Goal: Task Accomplishment & Management: Complete application form

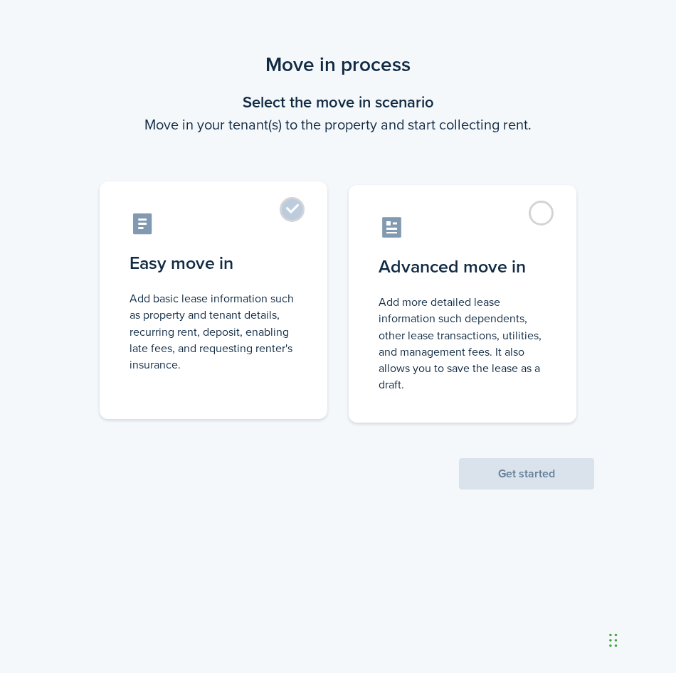
click at [289, 206] on label "Easy move in Add basic lease information such as property and tenant details, r…" at bounding box center [214, 300] width 228 height 238
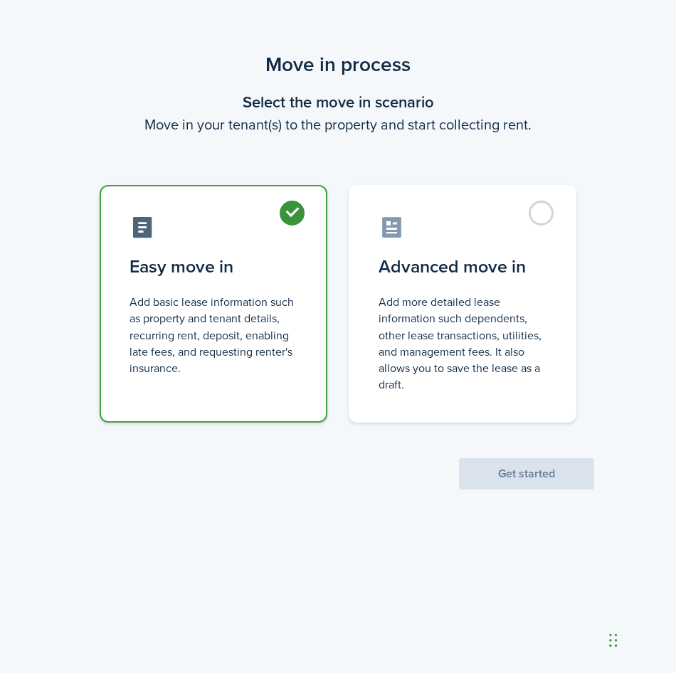
radio input "true"
click at [519, 470] on button "Get started" at bounding box center [526, 473] width 135 height 31
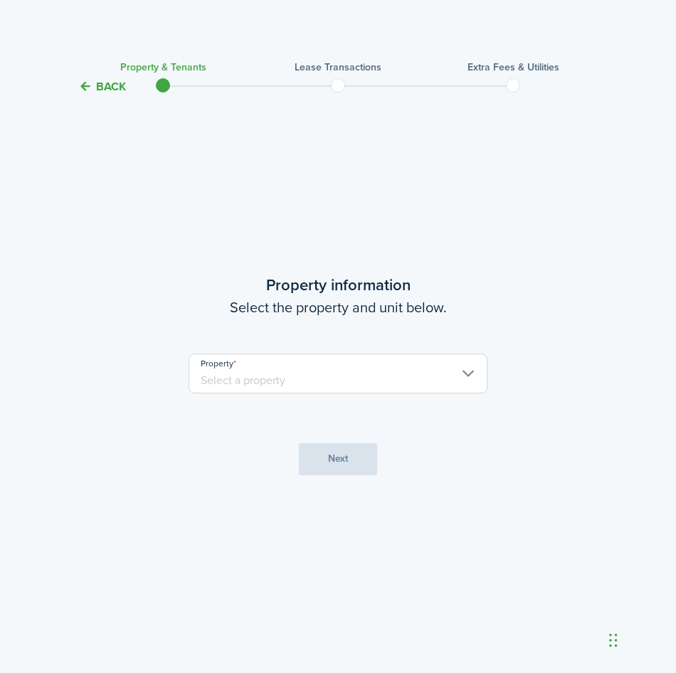
click at [297, 376] on input "Property" at bounding box center [337, 373] width 299 height 40
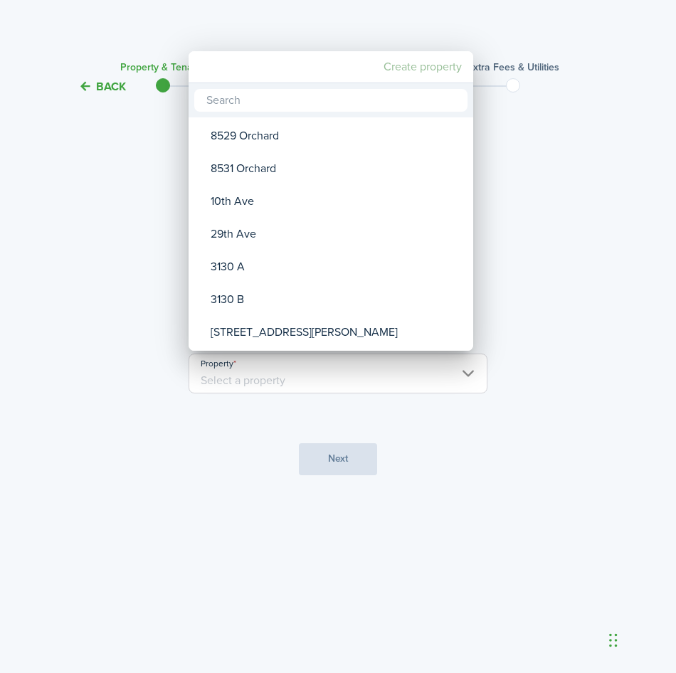
click at [432, 65] on mbsc-button "Create property" at bounding box center [423, 67] width 90 height 26
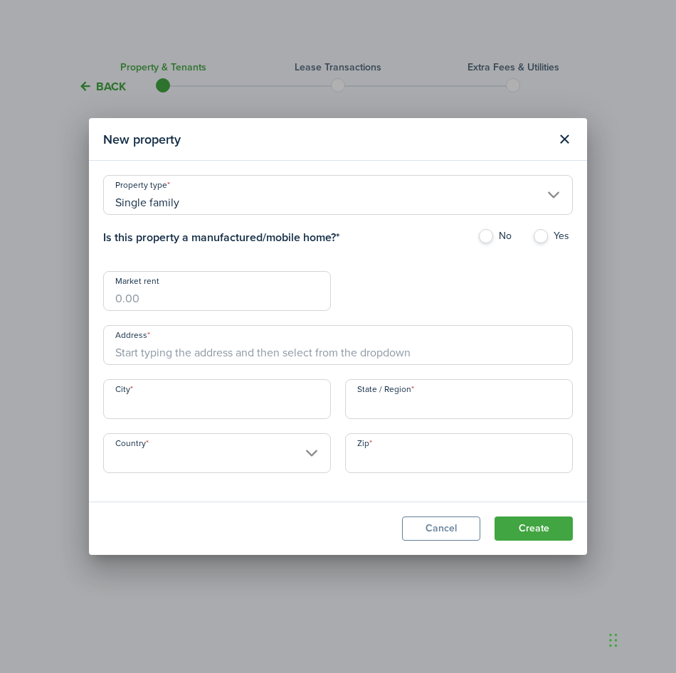
click at [247, 204] on input "Single family" at bounding box center [337, 195] width 469 height 40
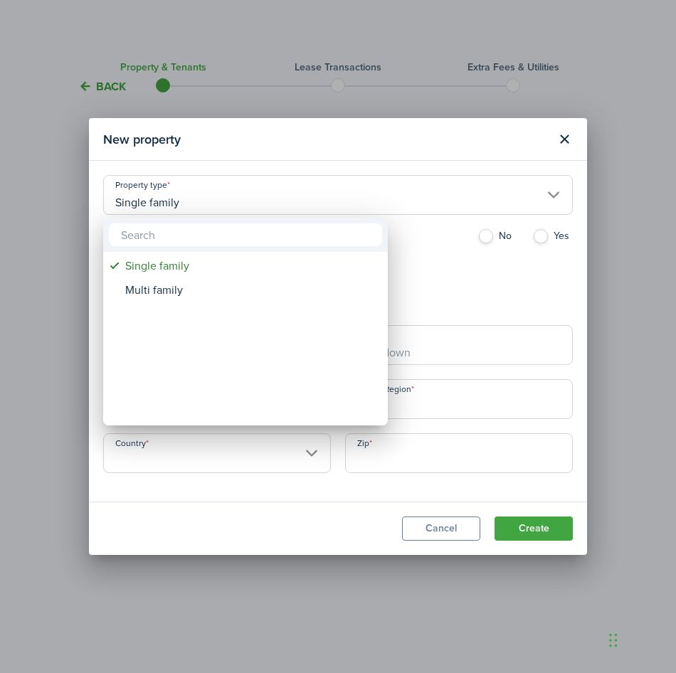
click at [246, 204] on div at bounding box center [337, 336] width 903 height 900
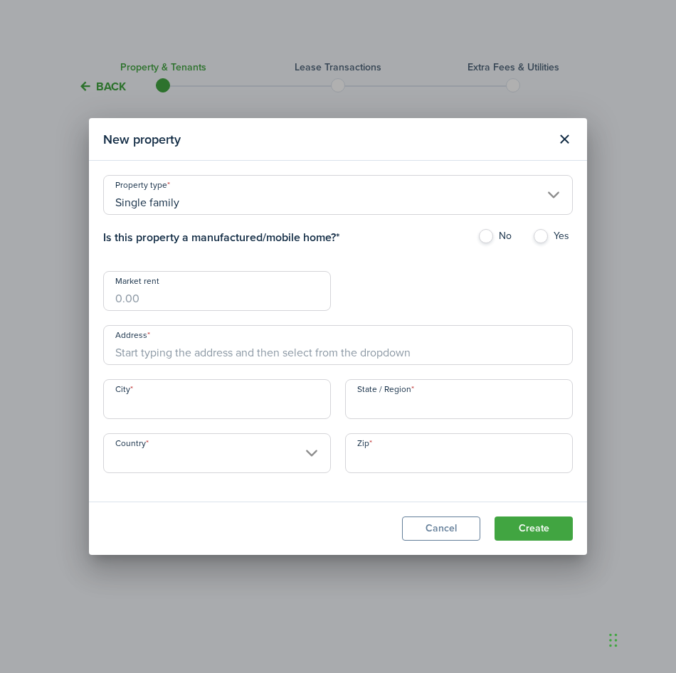
click at [488, 235] on label "No" at bounding box center [497, 239] width 41 height 21
radio input "true"
click at [220, 299] on input "Market rent" at bounding box center [217, 291] width 228 height 40
type input "$2,400.00"
click at [454, 274] on div "Property type Single family Is this property a manufactured/mobile home? * No Y…" at bounding box center [338, 331] width 484 height 312
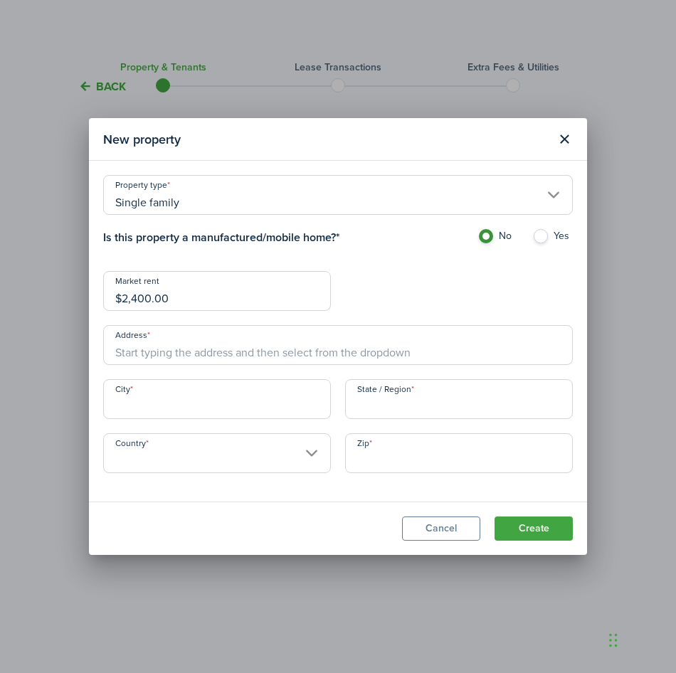
click at [254, 348] on input "Address" at bounding box center [337, 345] width 469 height 40
type input "[STREET_ADDRESS]"
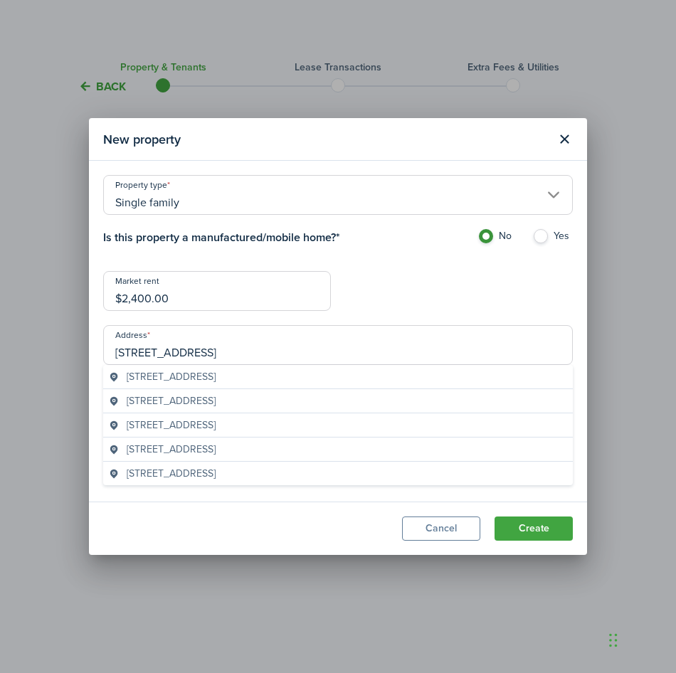
click at [403, 285] on div "Property type Single family Is this property a manufactured/mobile home? * No Y…" at bounding box center [338, 331] width 484 height 312
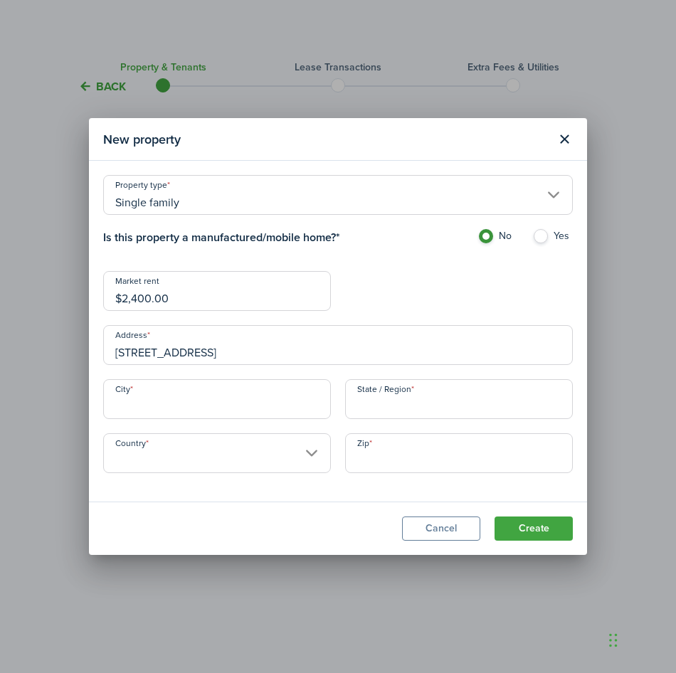
click at [198, 400] on input "City" at bounding box center [217, 399] width 228 height 40
type input "[GEOGRAPHIC_DATA]"
type input "WA"
type input "[GEOGRAPHIC_DATA]"
type input "99208"
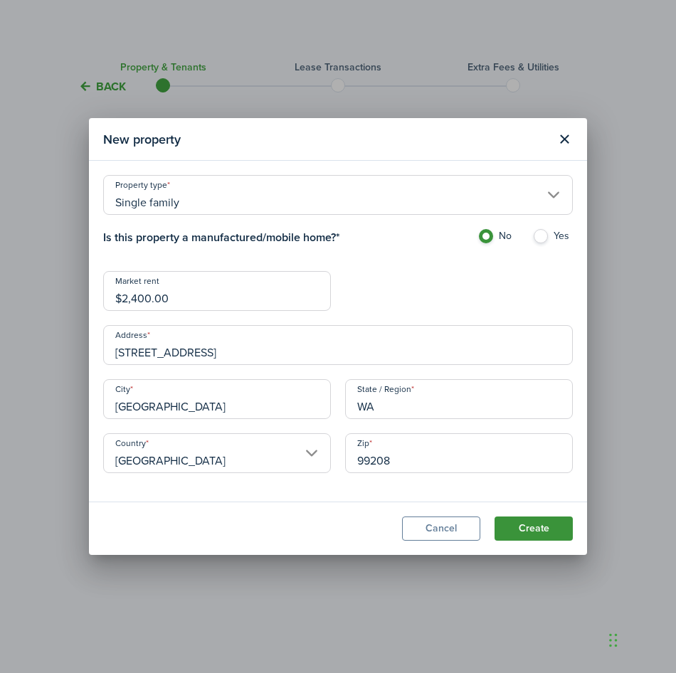
click at [538, 533] on button "Create" at bounding box center [533, 528] width 78 height 24
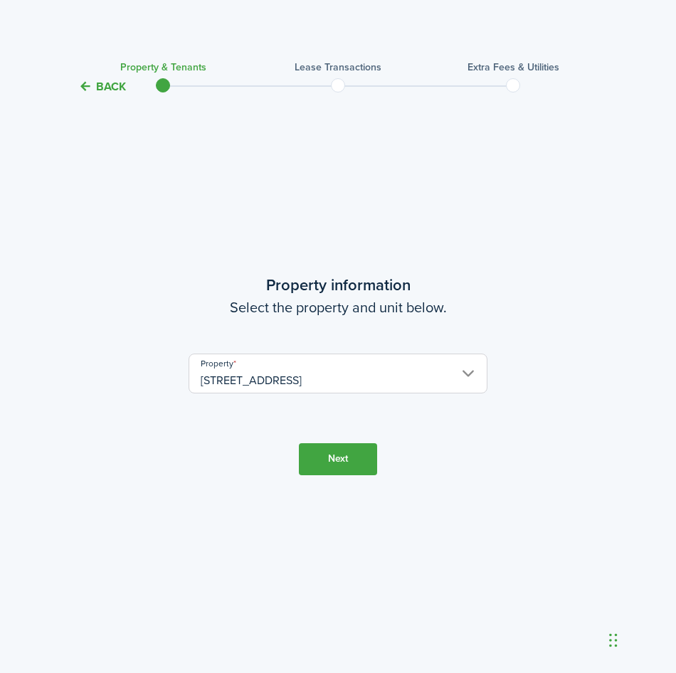
click at [341, 467] on button "Next" at bounding box center [338, 459] width 78 height 32
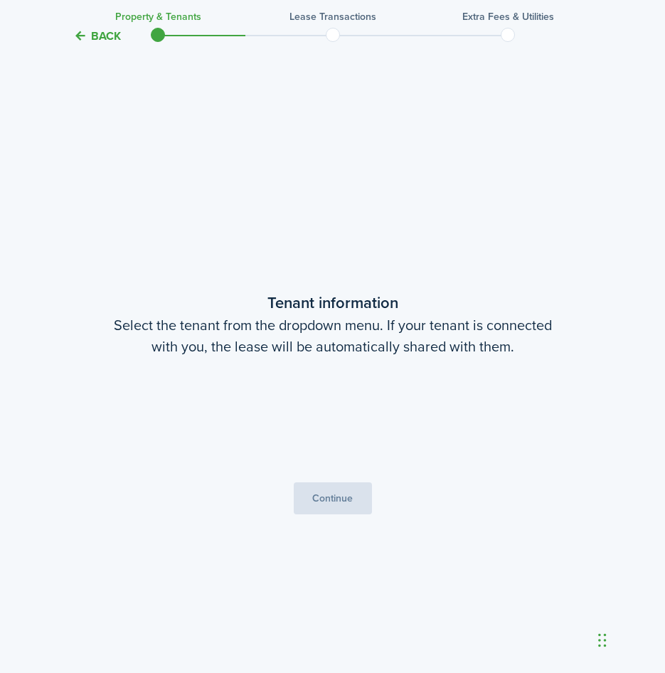
scroll to position [577, 0]
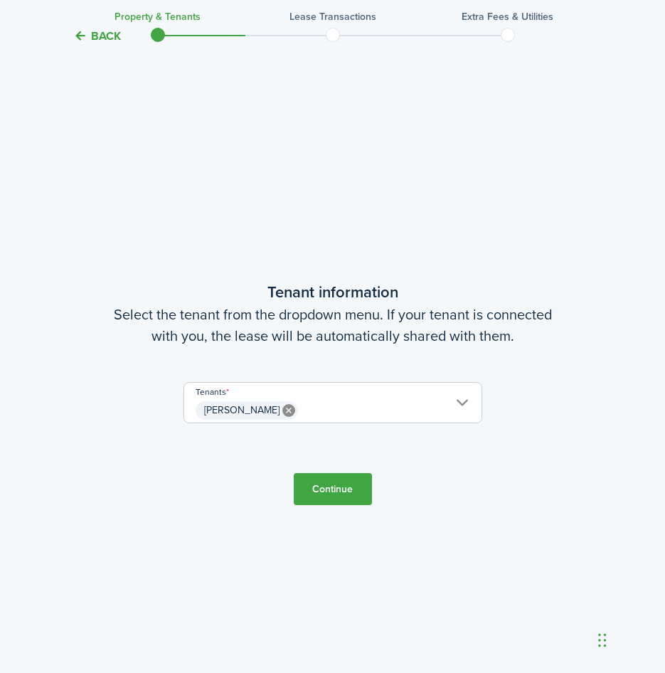
click at [331, 484] on button "Continue" at bounding box center [333, 489] width 78 height 32
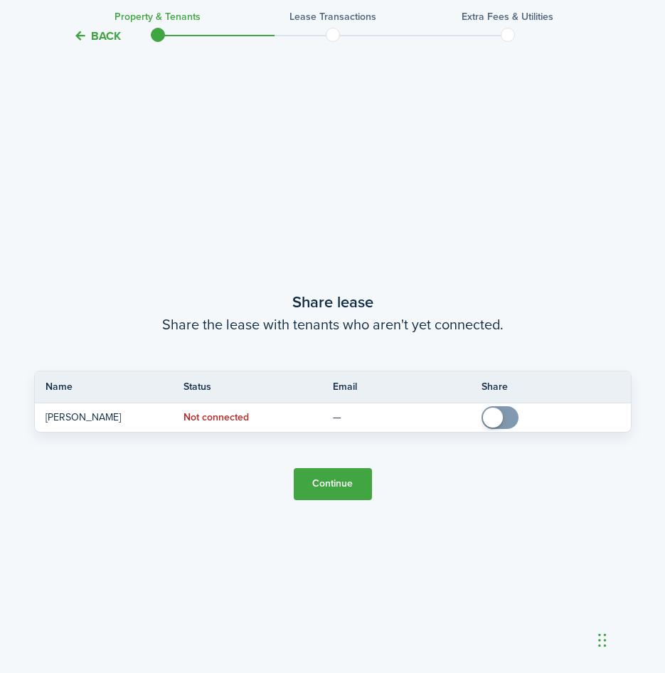
scroll to position [1250, 0]
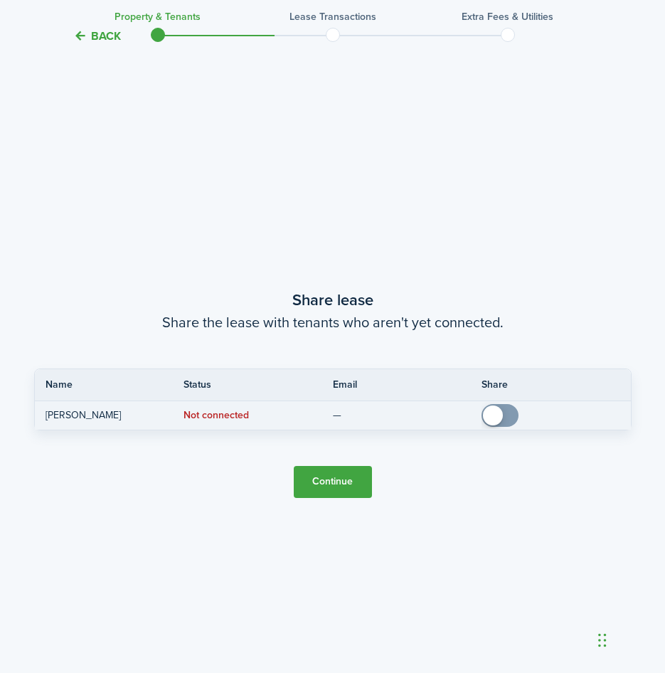
checkbox input "true"
click at [492, 415] on span at bounding box center [493, 415] width 20 height 20
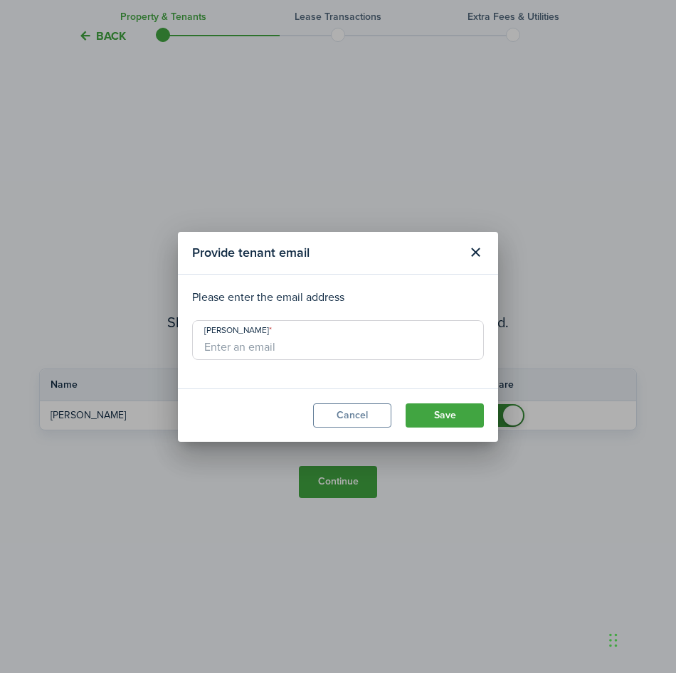
click at [272, 341] on input "[PERSON_NAME]" at bounding box center [338, 340] width 292 height 40
type input "[EMAIL_ADDRESS][DOMAIN_NAME]"
click at [447, 409] on button "Save" at bounding box center [444, 415] width 78 height 24
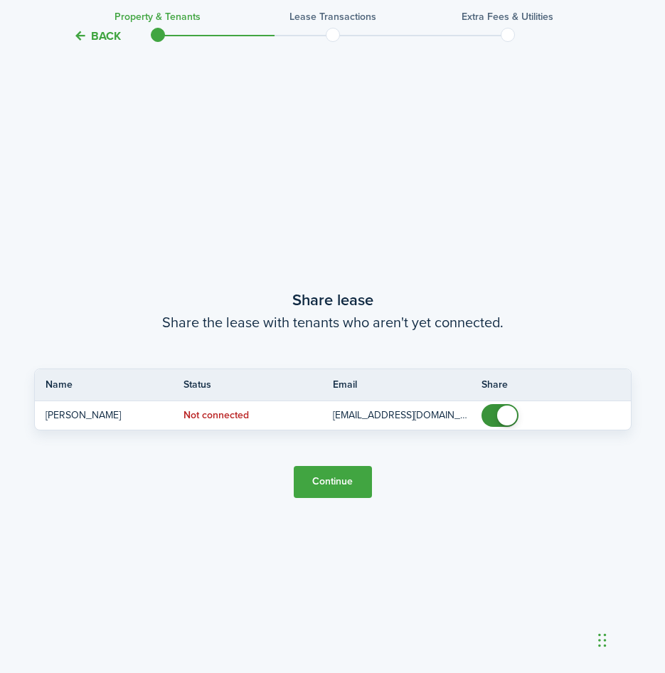
click at [341, 483] on button "Continue" at bounding box center [333, 482] width 78 height 32
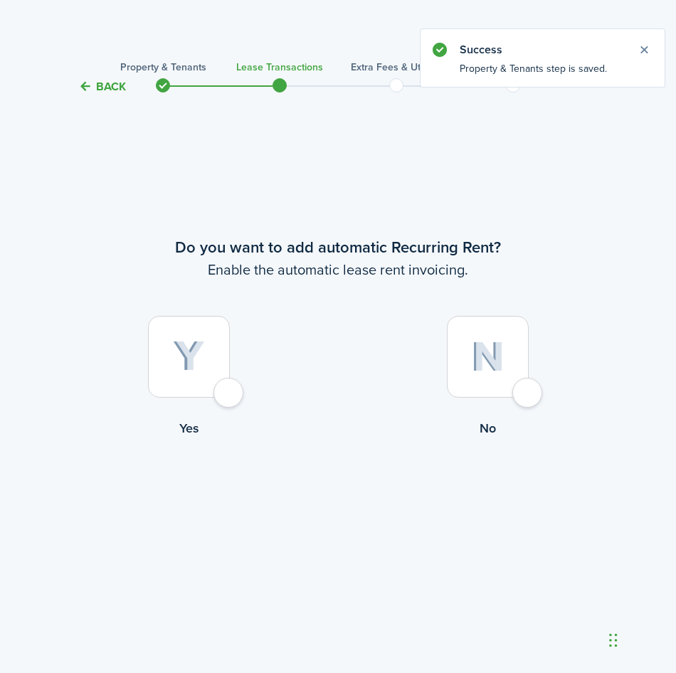
click at [223, 393] on div at bounding box center [189, 357] width 82 height 82
radio input "true"
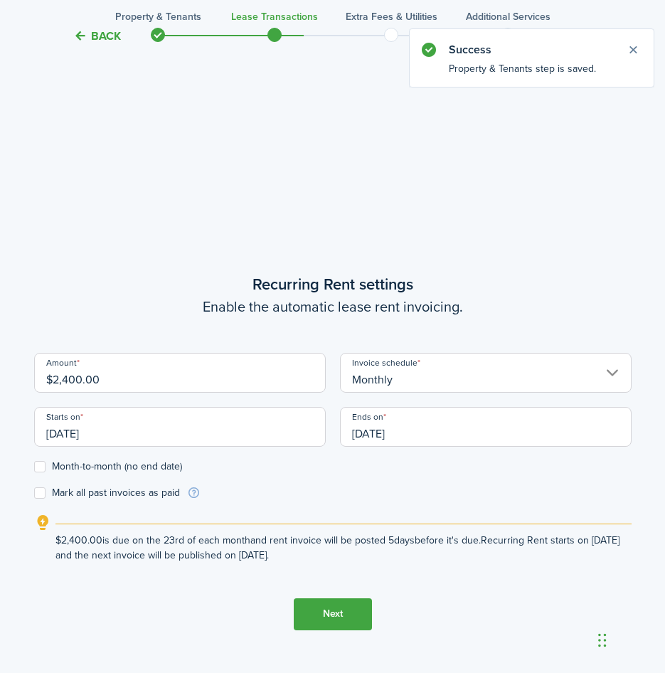
scroll to position [577, 0]
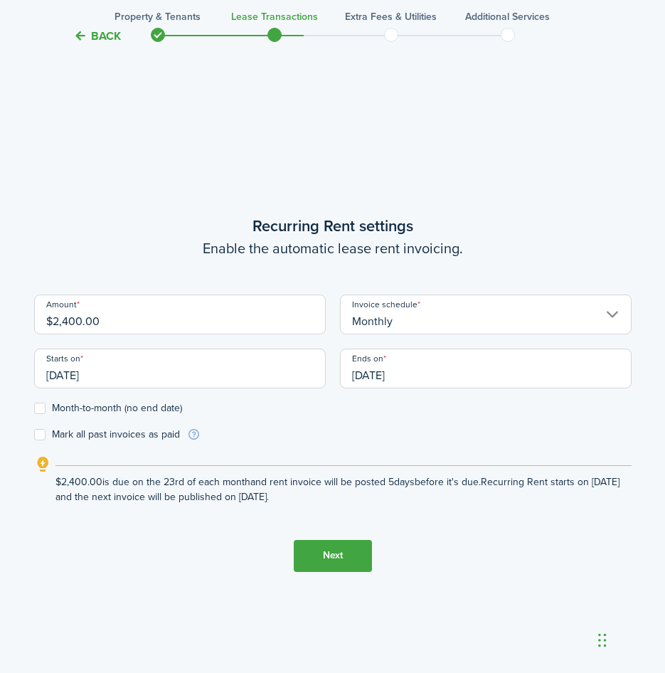
click at [198, 382] on input "[DATE]" at bounding box center [180, 368] width 292 height 40
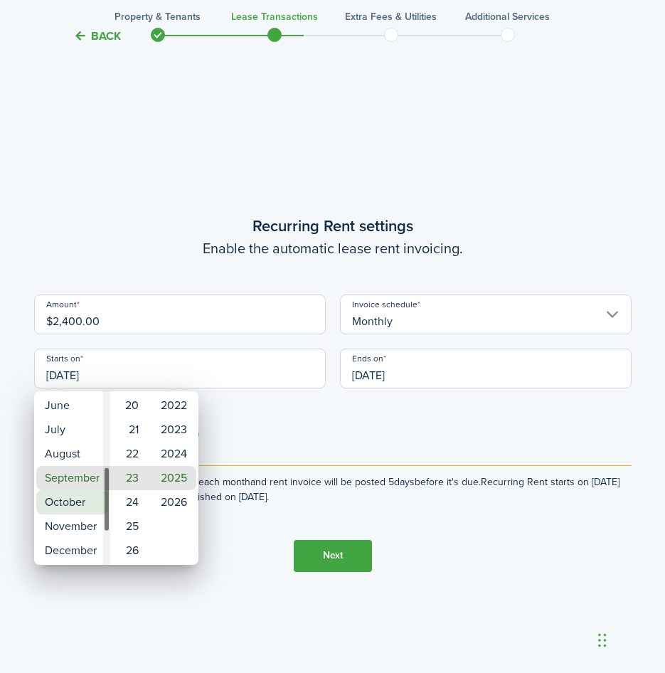
click at [60, 496] on mbsc-wheel-item "October" at bounding box center [72, 502] width 72 height 24
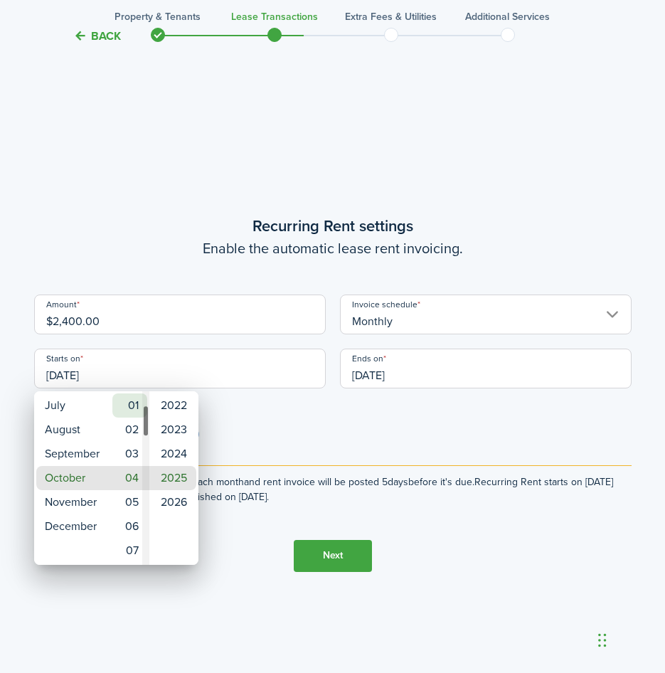
click at [129, 402] on mbsc-wheel-item "01" at bounding box center [129, 405] width 35 height 24
type input "[DATE]"
click at [322, 548] on div at bounding box center [332, 336] width 892 height 900
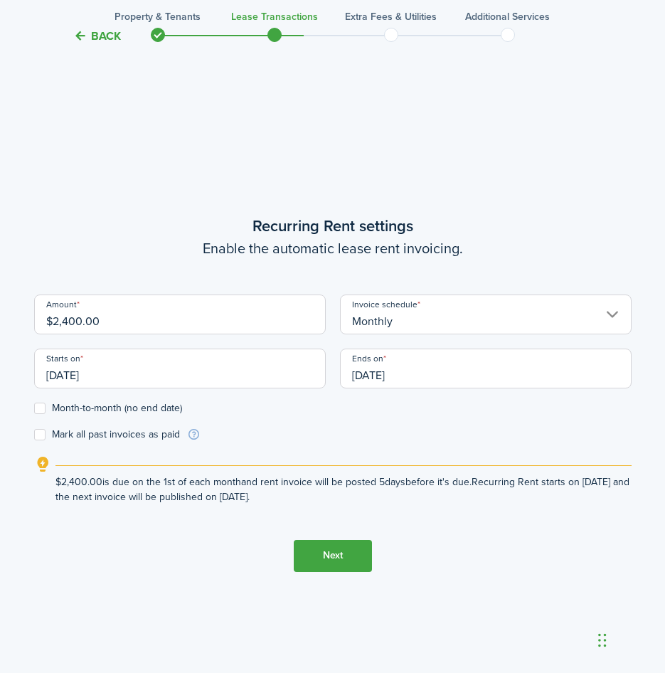
click at [456, 378] on input "[DATE]" at bounding box center [486, 368] width 292 height 40
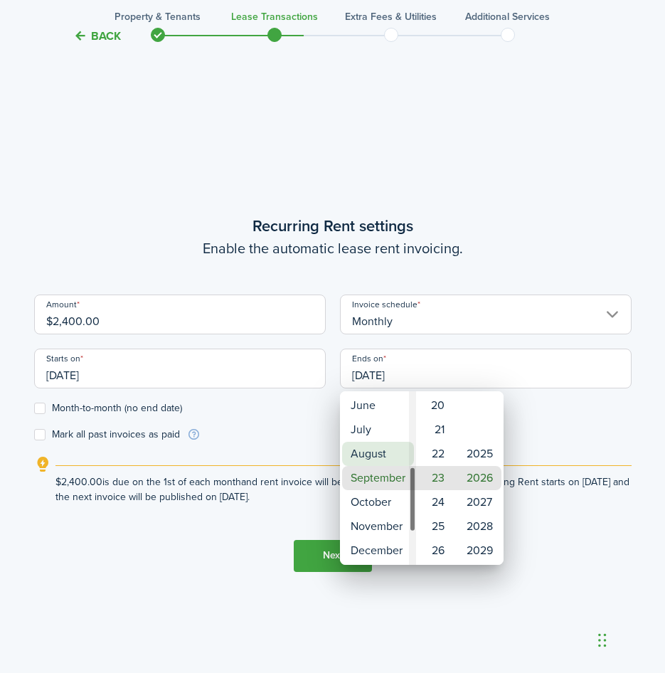
click at [383, 454] on mbsc-wheel-item "August" at bounding box center [378, 454] width 72 height 24
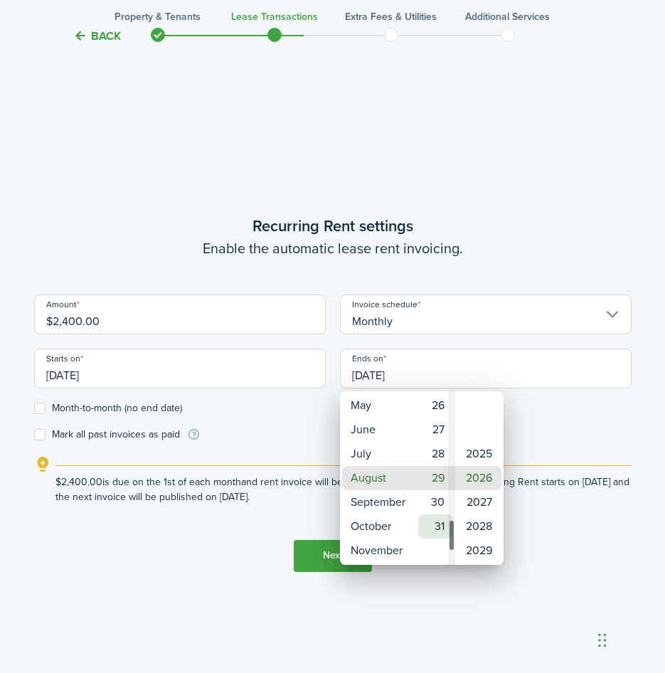
click at [433, 525] on mbsc-wheel-item "31" at bounding box center [435, 526] width 35 height 24
type input "[DATE]"
click at [483, 471] on mbsc-wheel-item "2026" at bounding box center [479, 478] width 44 height 24
click at [375, 590] on div at bounding box center [332, 336] width 892 height 900
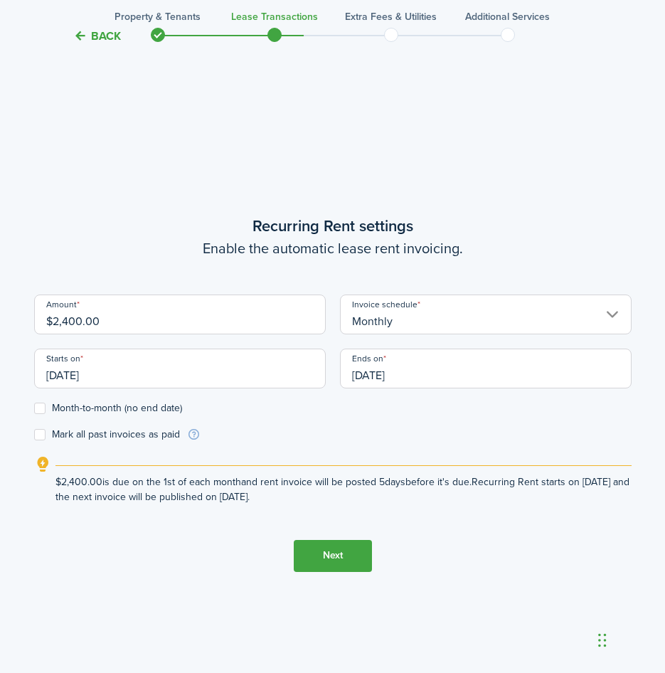
click at [38, 409] on label "Month-to-month (no end date)" at bounding box center [108, 407] width 148 height 11
click at [34, 408] on input "Month-to-month (no end date)" at bounding box center [33, 407] width 1 height 1
checkbox input "true"
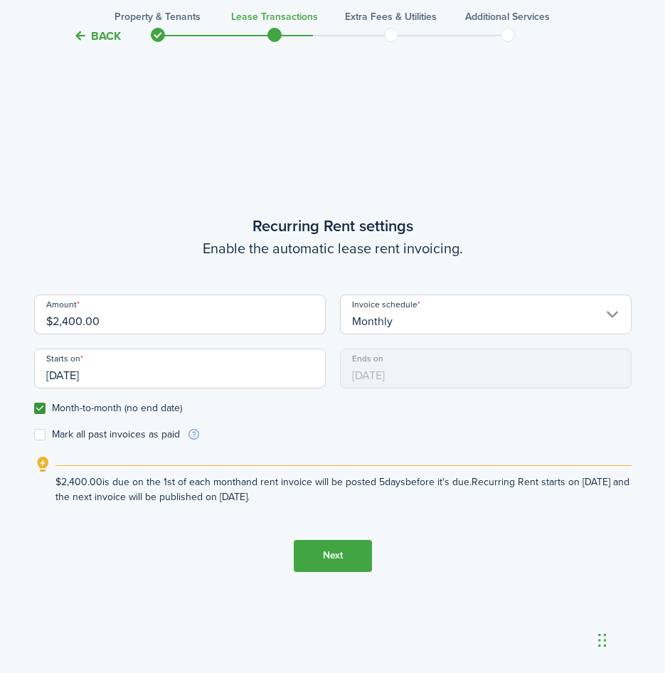
click at [326, 557] on button "Next" at bounding box center [333, 556] width 78 height 32
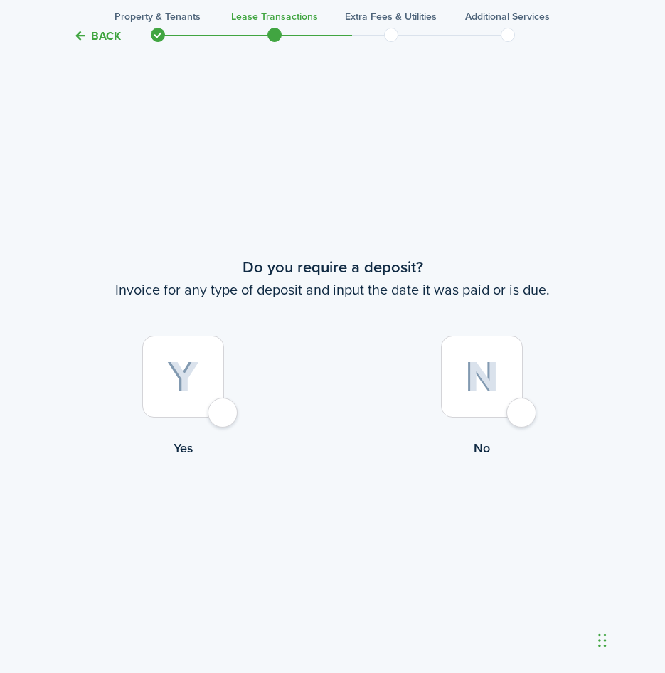
scroll to position [1250, 0]
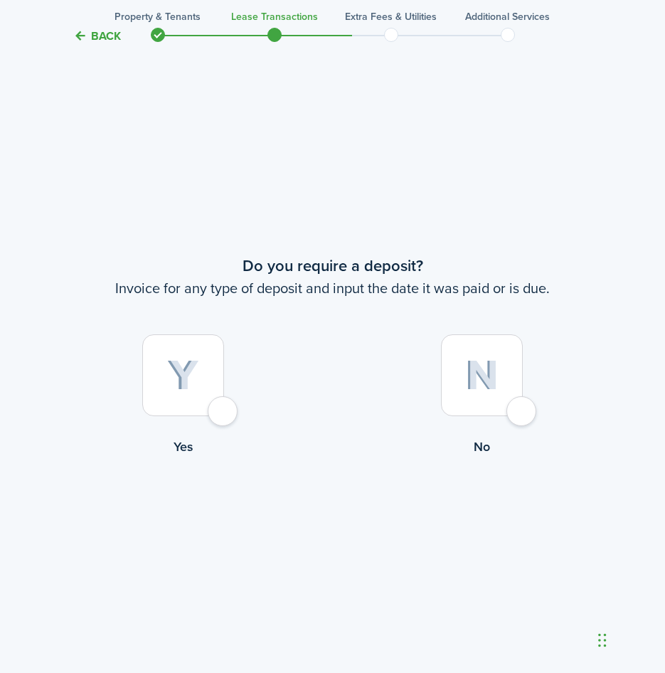
click at [224, 413] on div at bounding box center [183, 375] width 82 height 82
radio input "true"
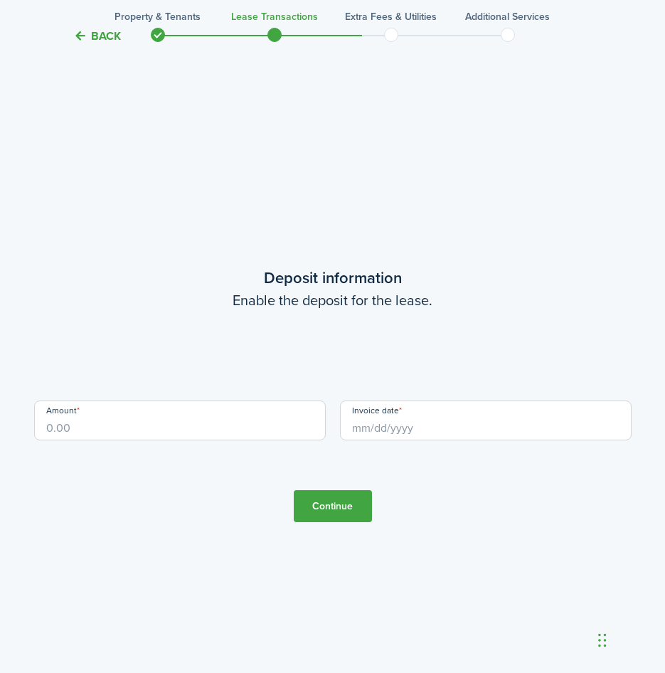
scroll to position [1923, 0]
click at [220, 424] on input "Amount" at bounding box center [180, 419] width 292 height 40
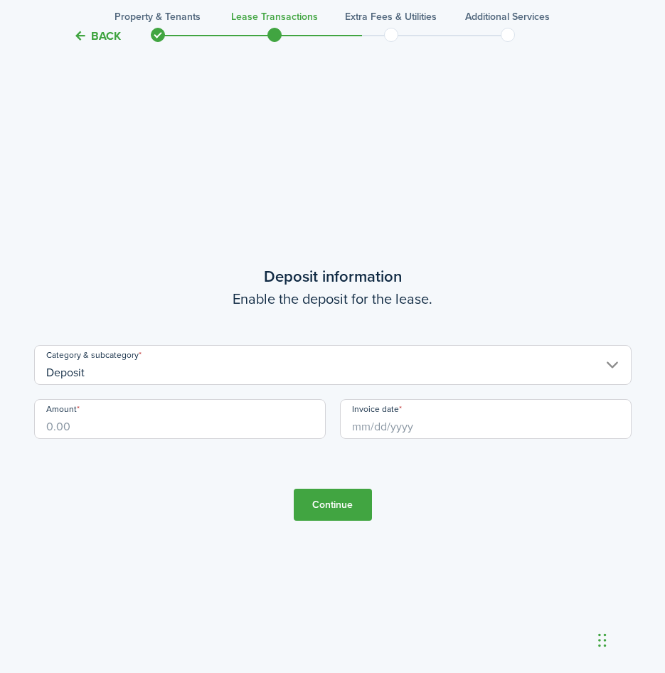
click at [409, 429] on input "Invoice date" at bounding box center [486, 419] width 292 height 40
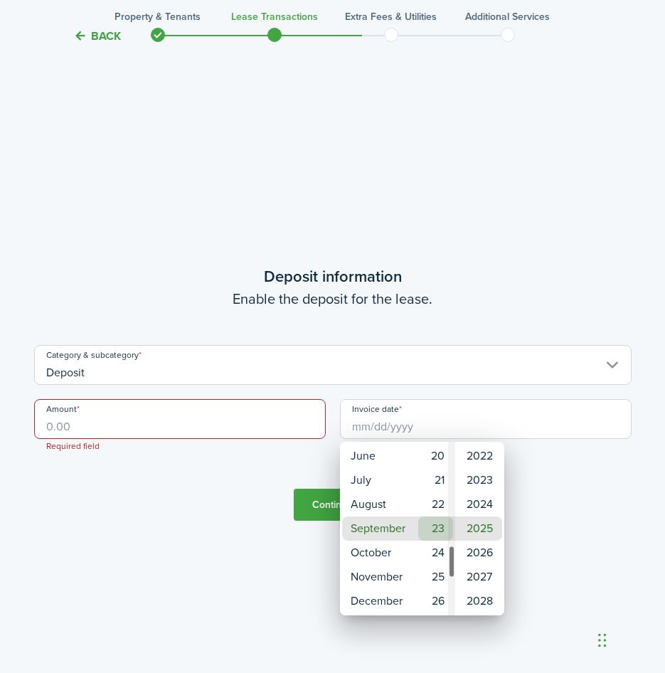
click at [440, 523] on mbsc-wheel-item "23" at bounding box center [435, 528] width 35 height 24
click at [375, 501] on mbsc-wheel-item "August" at bounding box center [378, 504] width 72 height 24
type input "[DATE]"
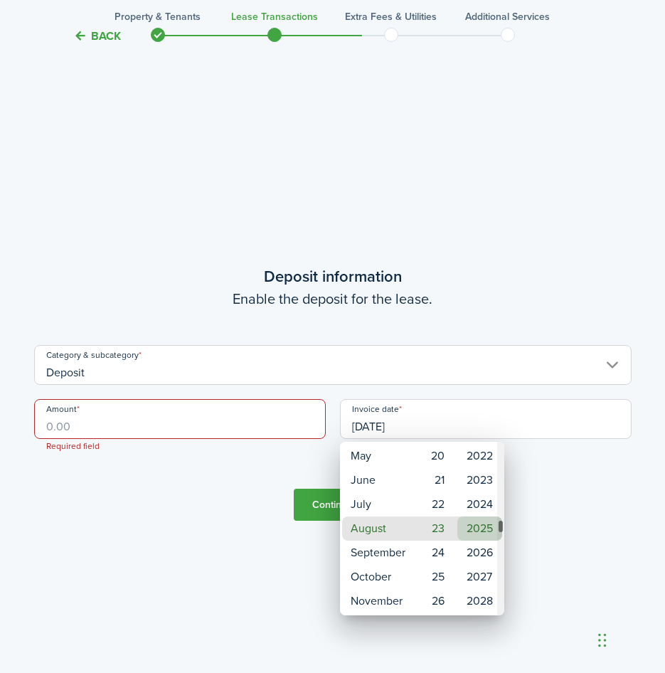
click at [486, 528] on mbsc-wheel-item "2025" at bounding box center [479, 528] width 45 height 24
click at [249, 572] on div at bounding box center [332, 336] width 892 height 900
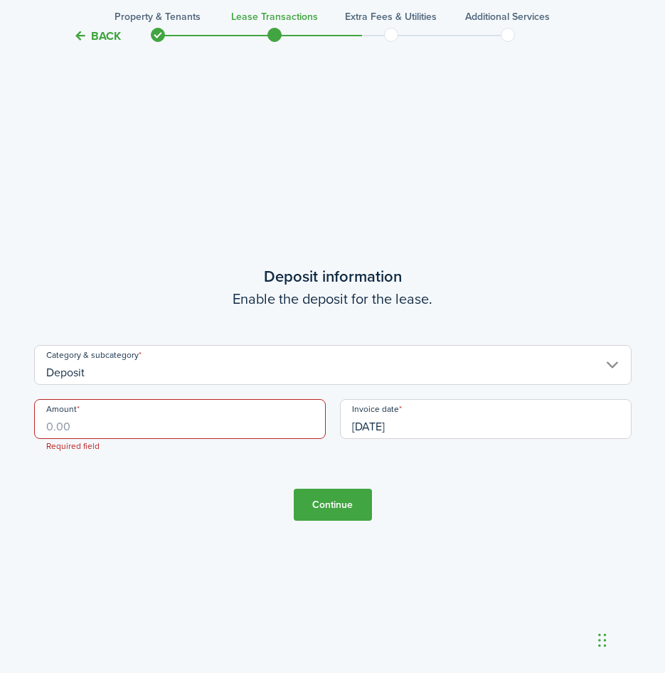
click at [196, 422] on input "Amount" at bounding box center [180, 419] width 292 height 40
type input "$2,000.00"
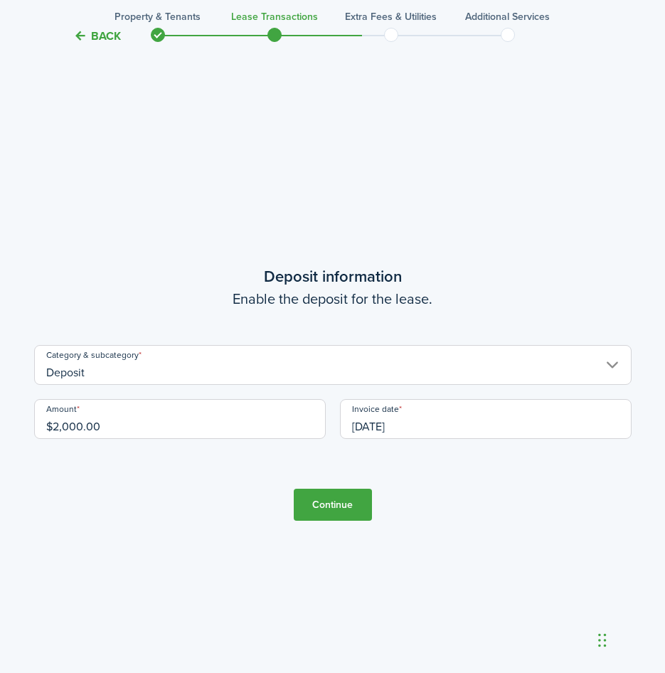
click at [331, 507] on button "Continue" at bounding box center [333, 505] width 78 height 32
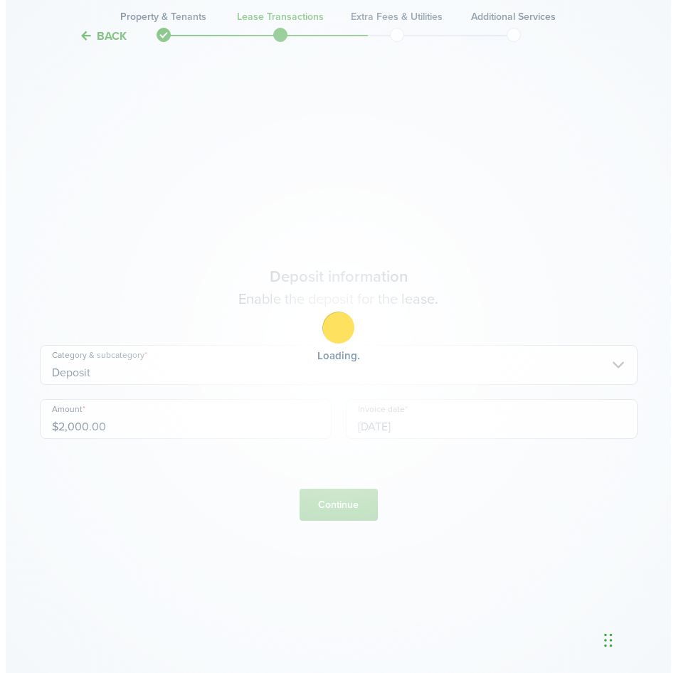
scroll to position [0, 0]
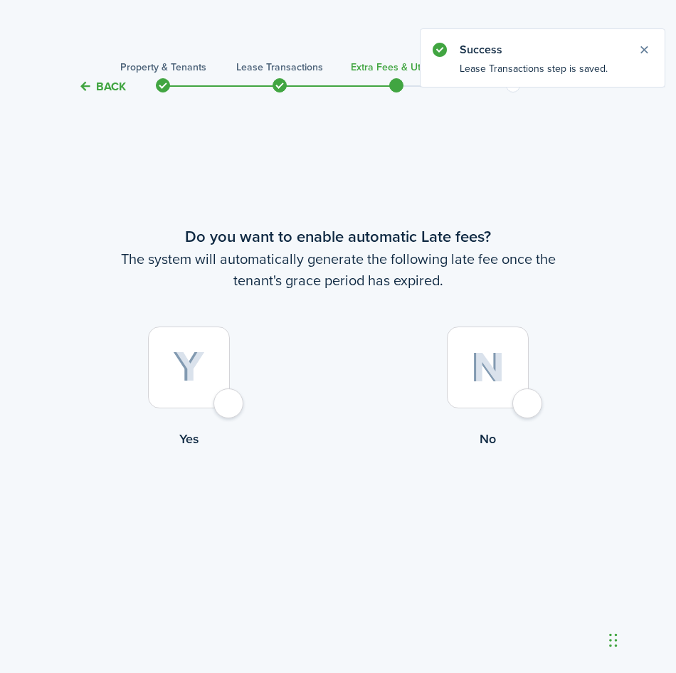
click at [226, 407] on div at bounding box center [189, 367] width 82 height 82
radio input "true"
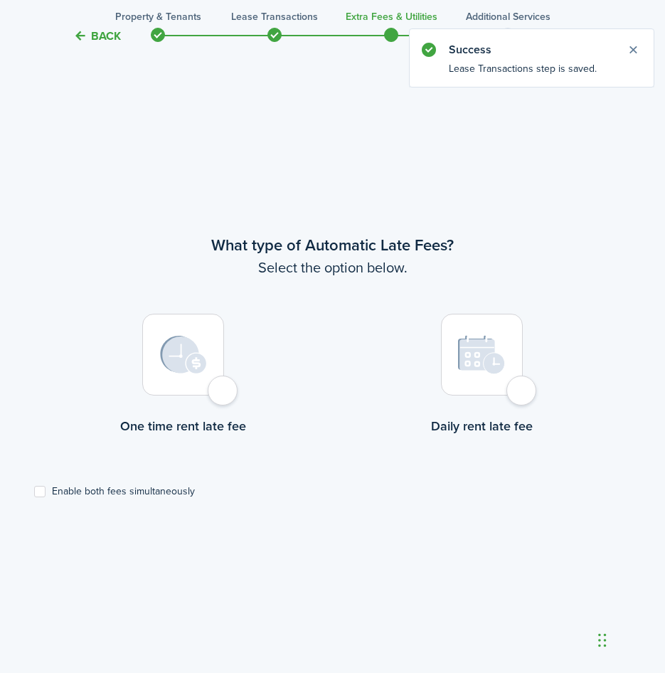
scroll to position [577, 0]
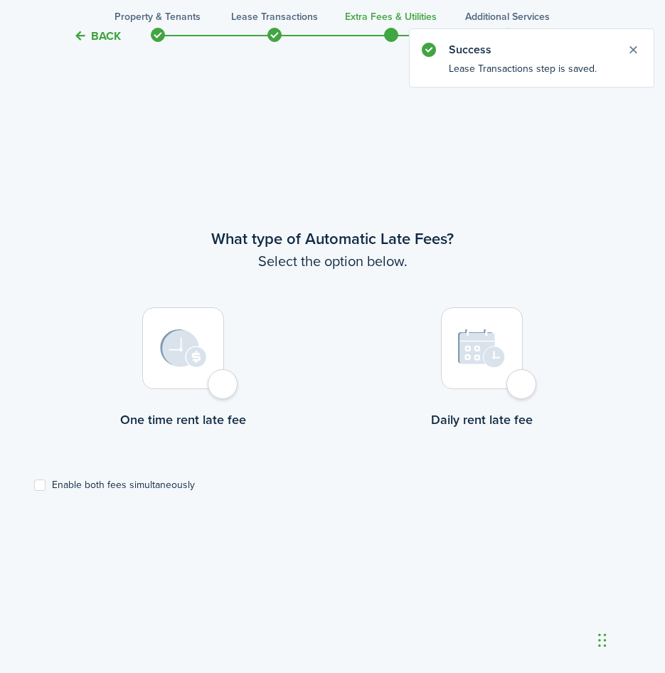
click at [223, 389] on div at bounding box center [183, 348] width 82 height 82
radio input "true"
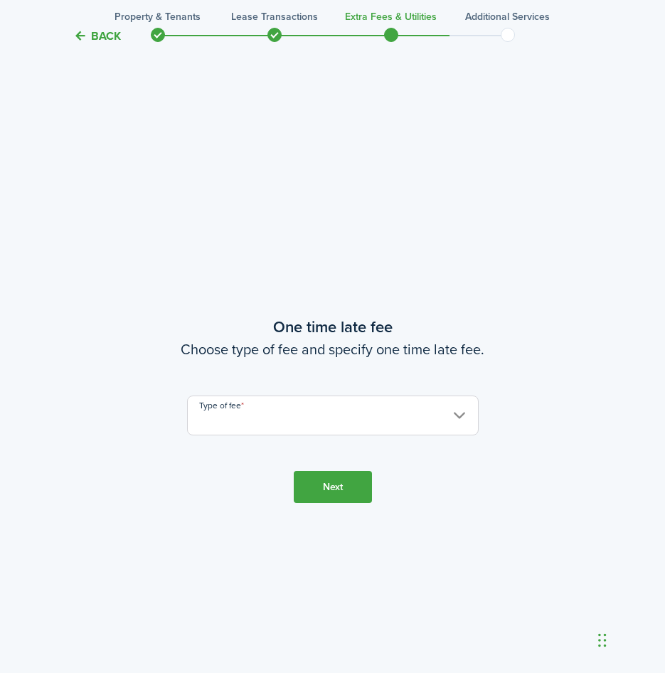
scroll to position [1250, 0]
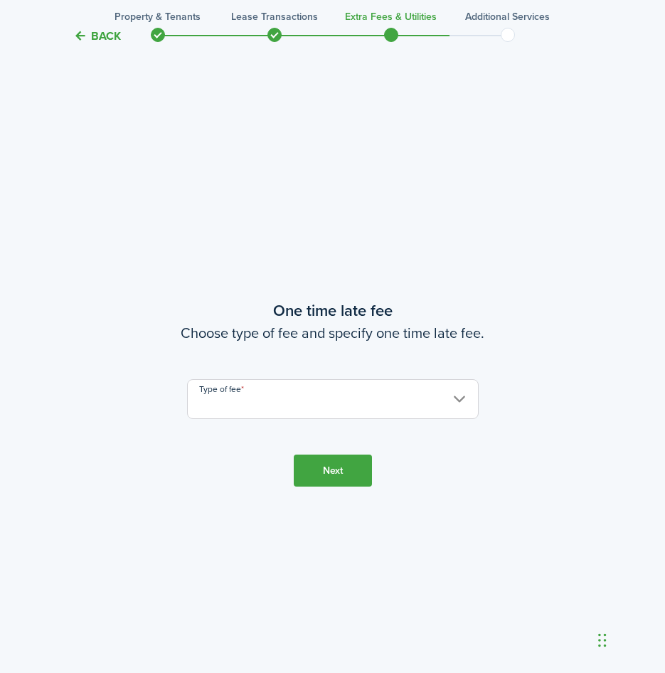
click at [306, 395] on input "Type of fee" at bounding box center [333, 399] width 292 height 40
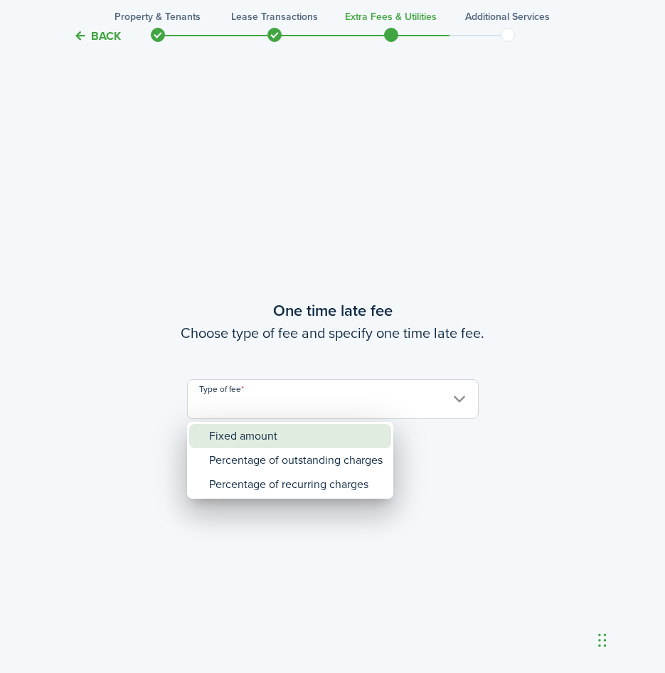
click at [263, 434] on div "Fixed amount" at bounding box center [296, 436] width 174 height 24
type input "Fixed amount"
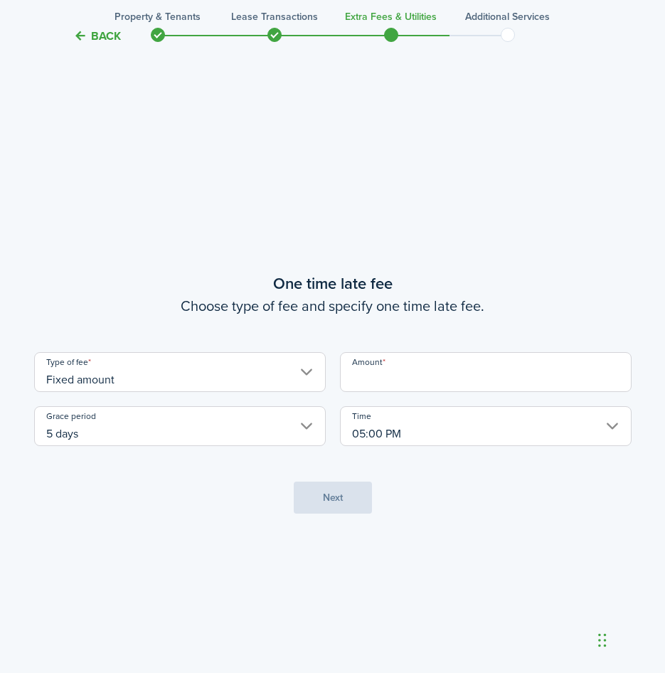
click at [390, 381] on input "Amount" at bounding box center [486, 372] width 292 height 40
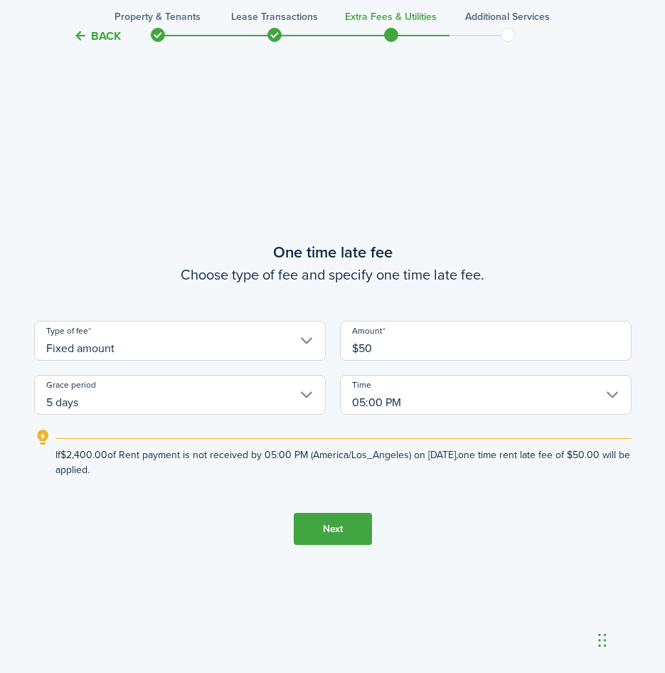
type input "$50.00"
click at [336, 528] on button "Next" at bounding box center [333, 529] width 78 height 32
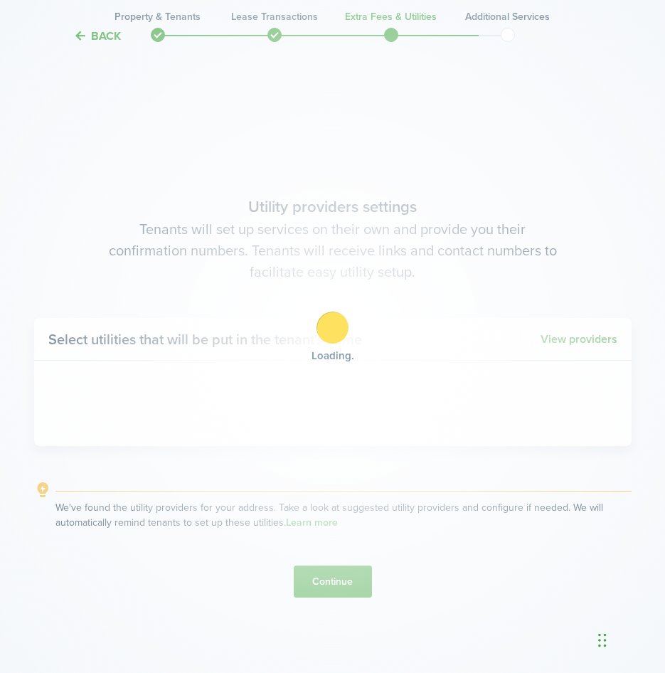
scroll to position [1923, 0]
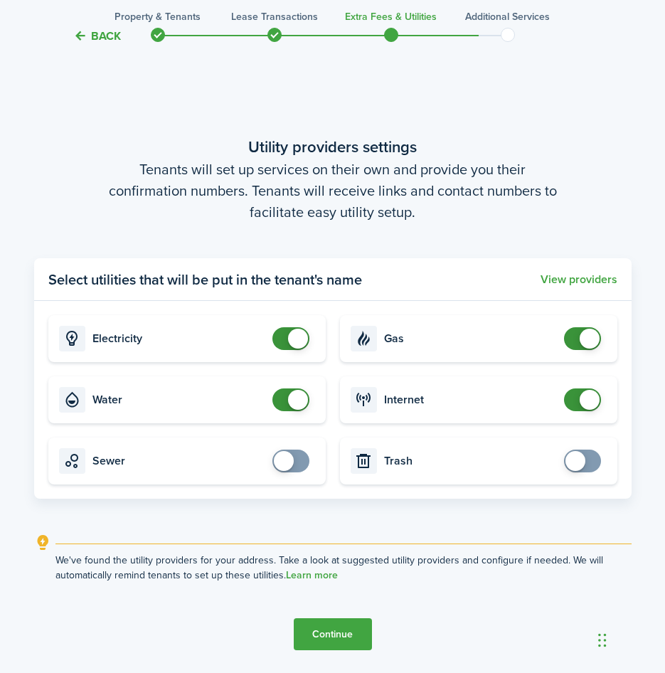
checkbox input "false"
click at [298, 400] on span at bounding box center [298, 400] width 20 height 20
click at [346, 628] on button "Continue" at bounding box center [333, 634] width 78 height 32
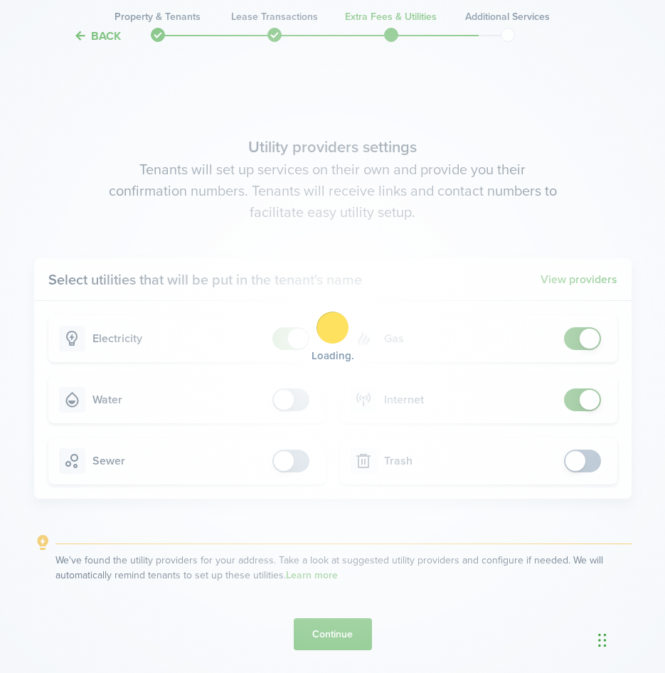
scroll to position [0, 0]
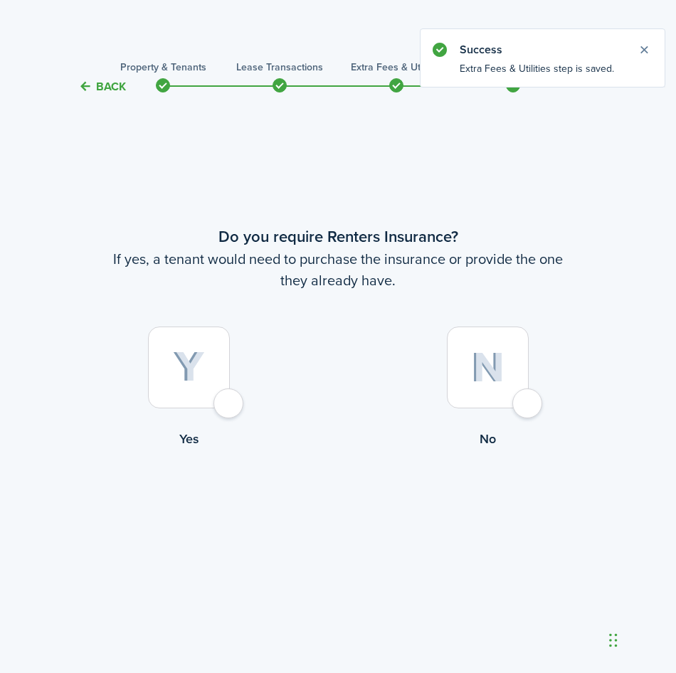
click at [524, 408] on div at bounding box center [488, 367] width 82 height 82
radio input "true"
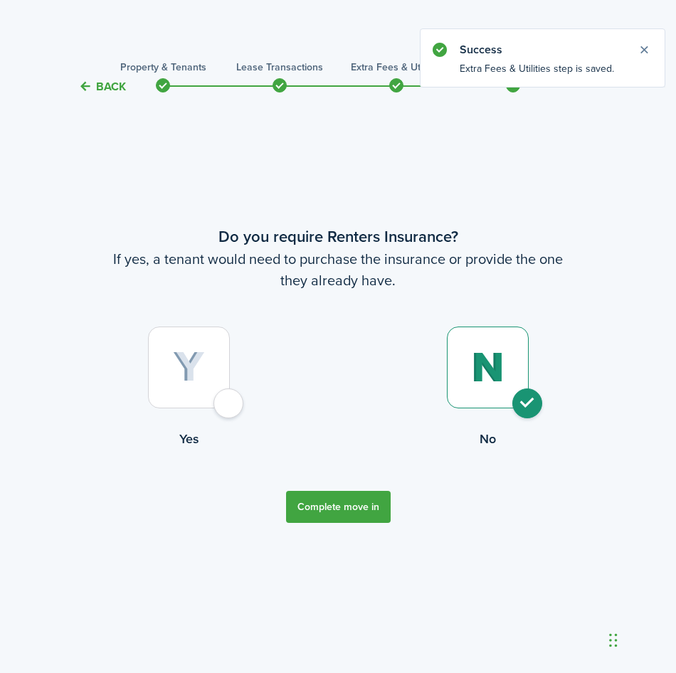
click at [346, 499] on button "Complete move in" at bounding box center [338, 507] width 105 height 32
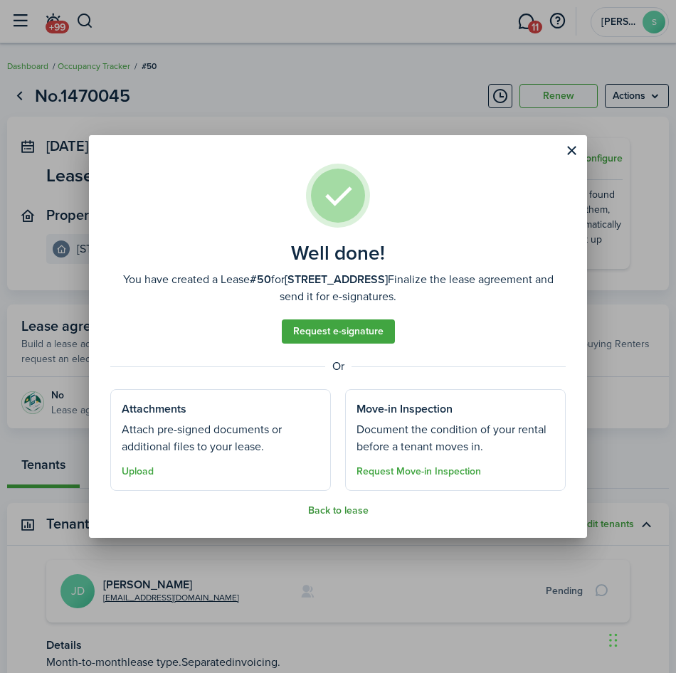
click at [352, 509] on button "Back to lease" at bounding box center [338, 510] width 60 height 11
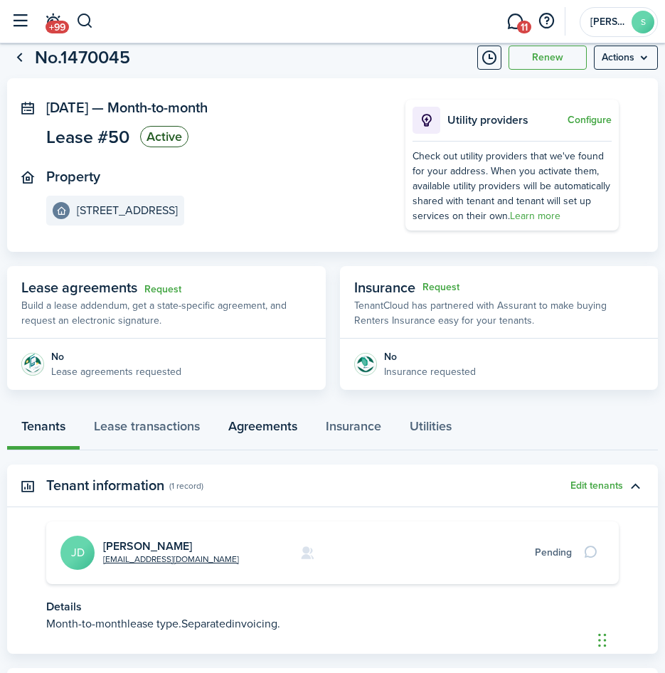
scroll to position [115, 0]
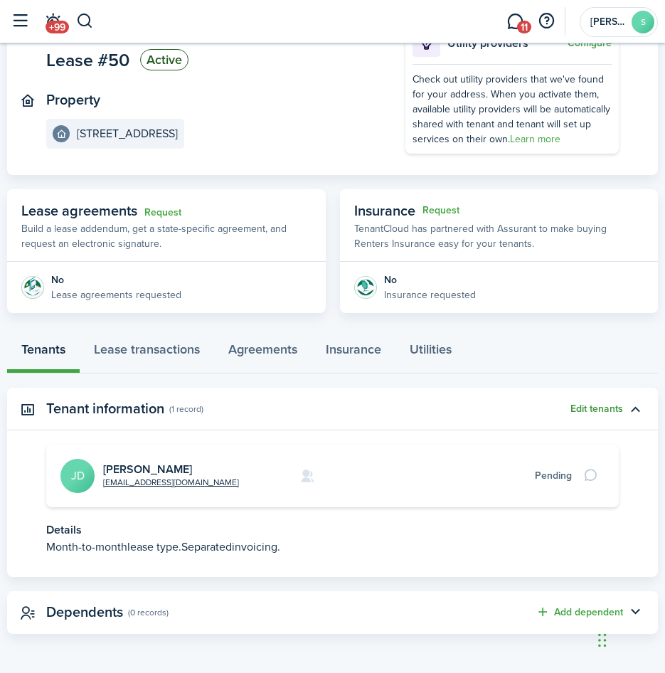
click at [612, 410] on button "Edit tenants" at bounding box center [596, 408] width 53 height 11
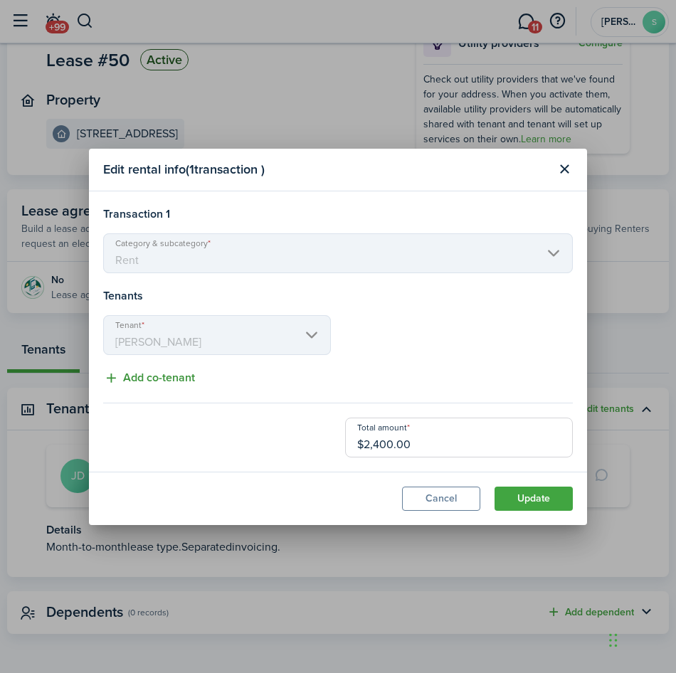
click at [161, 378] on button "Add co-tenant" at bounding box center [149, 378] width 92 height 18
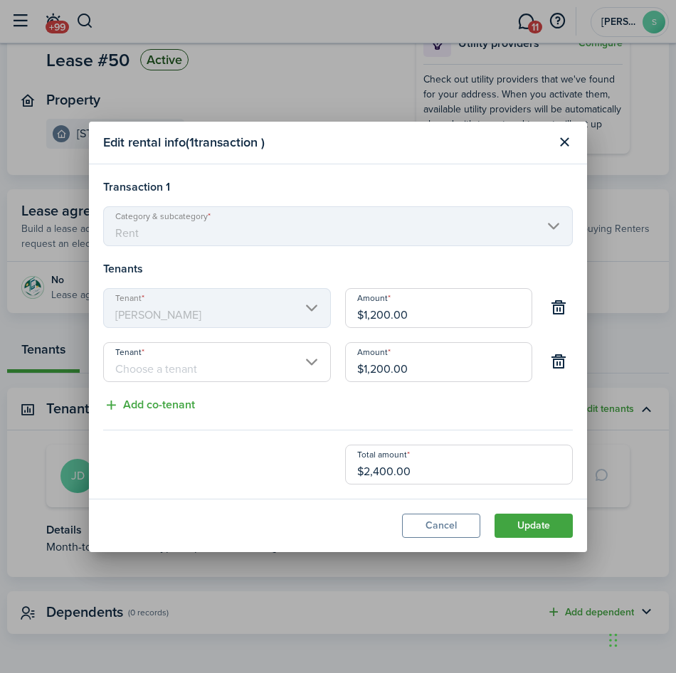
click at [141, 366] on input "Tenant" at bounding box center [217, 362] width 228 height 40
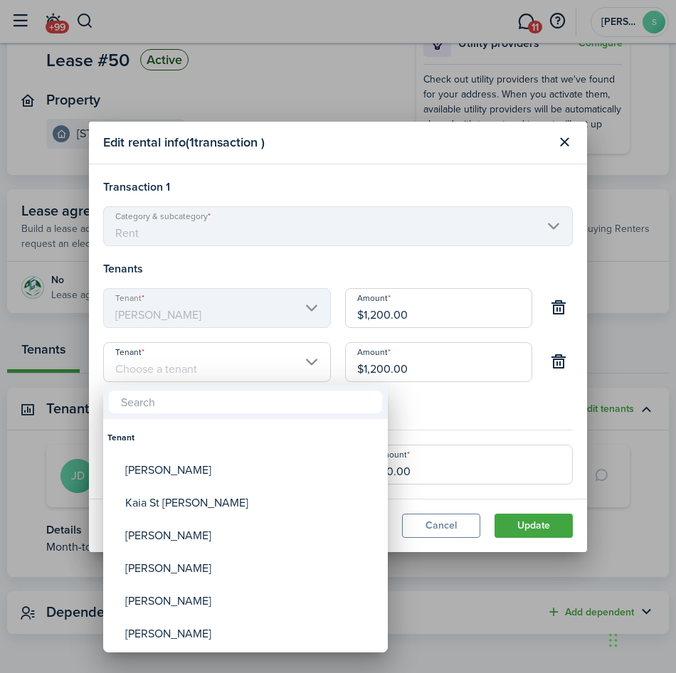
click at [444, 394] on div at bounding box center [337, 336] width 903 height 900
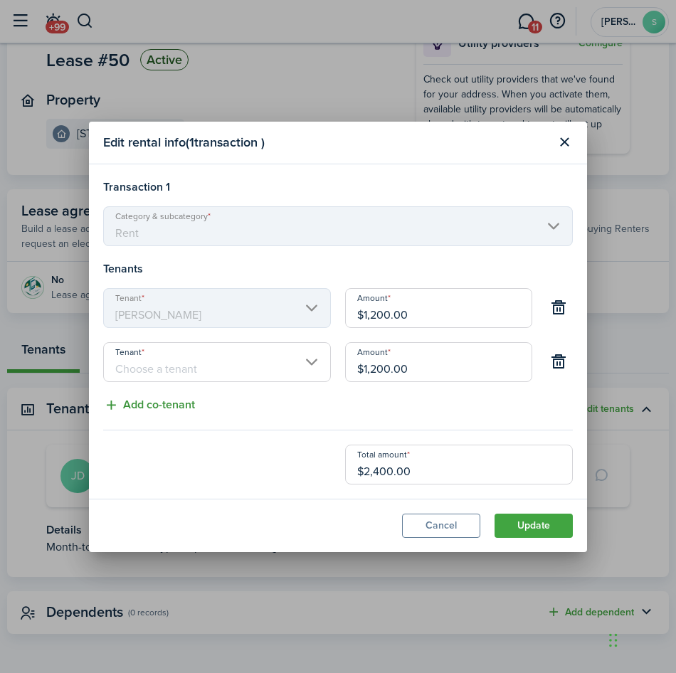
click at [169, 405] on button "Add co-tenant" at bounding box center [149, 405] width 92 height 18
type input "$800.00"
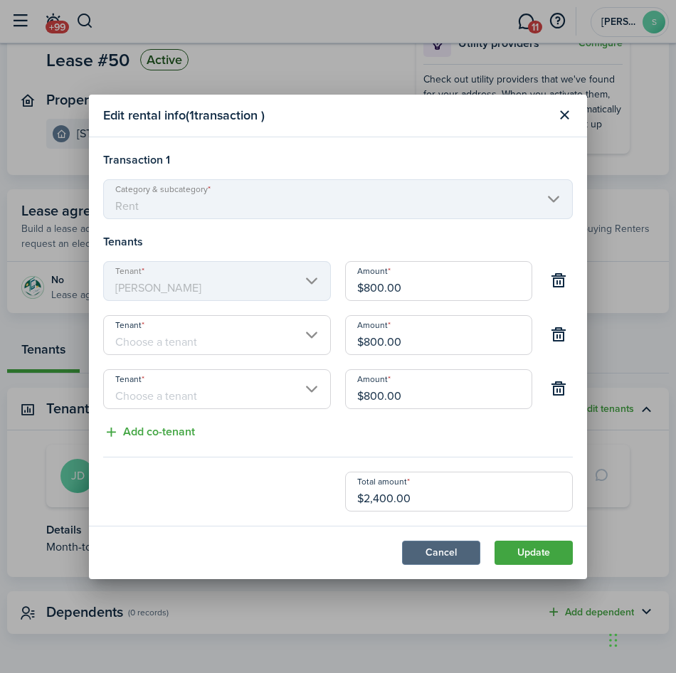
click at [452, 553] on button "Cancel" at bounding box center [441, 552] width 78 height 24
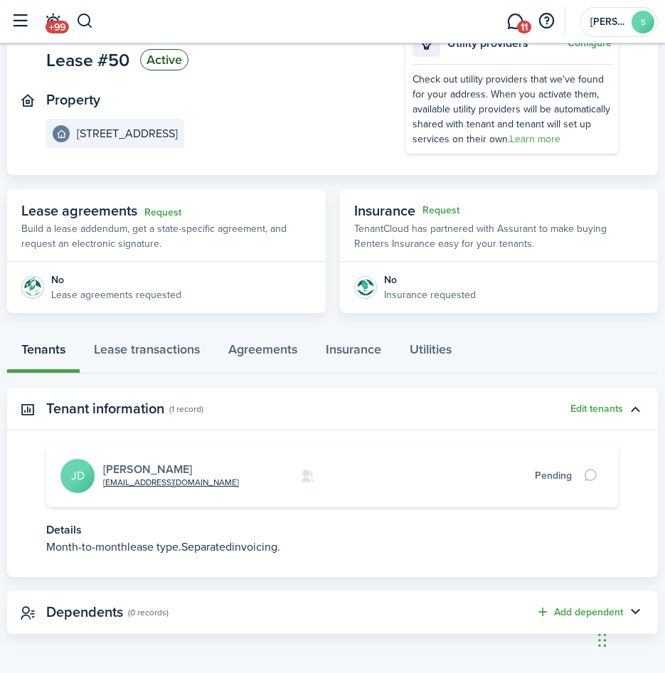
click at [143, 467] on link "[PERSON_NAME]" at bounding box center [147, 469] width 89 height 16
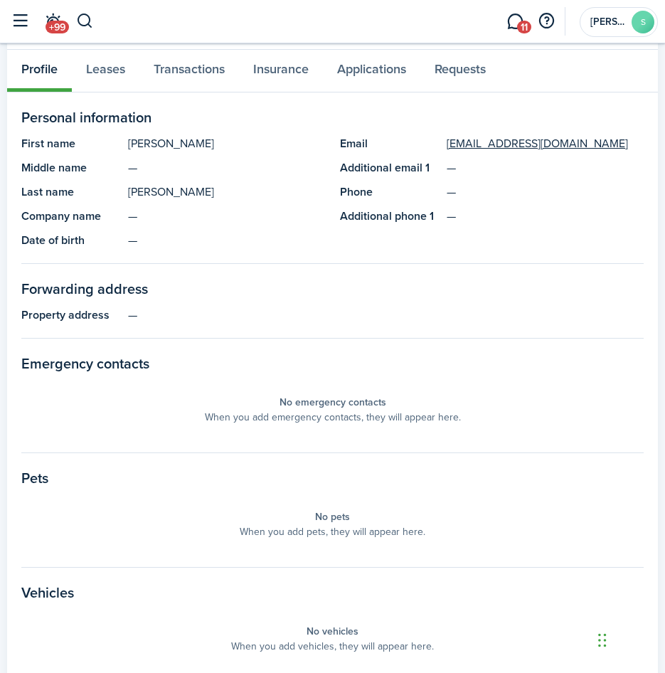
scroll to position [569, 0]
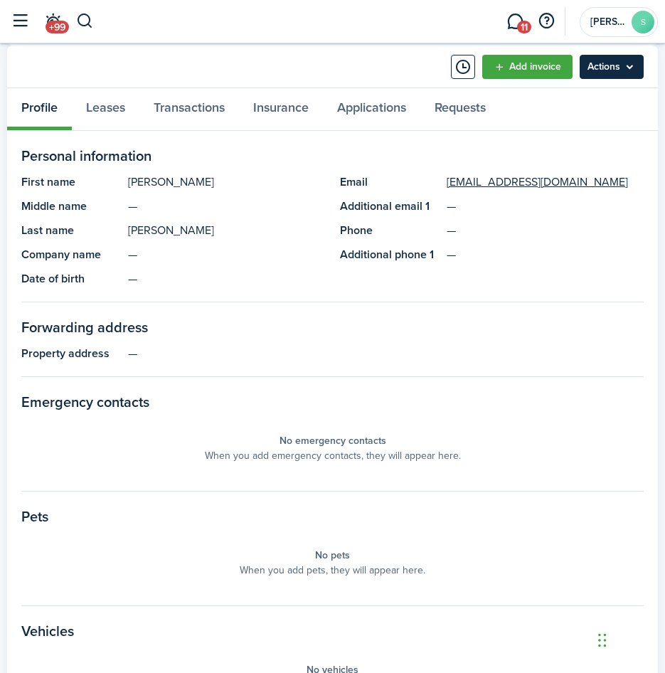
click at [620, 74] on menu-btn "Actions" at bounding box center [612, 67] width 64 height 24
click at [308, 53] on panel-main-header "Add invoice Actions" at bounding box center [332, 67] width 651 height 43
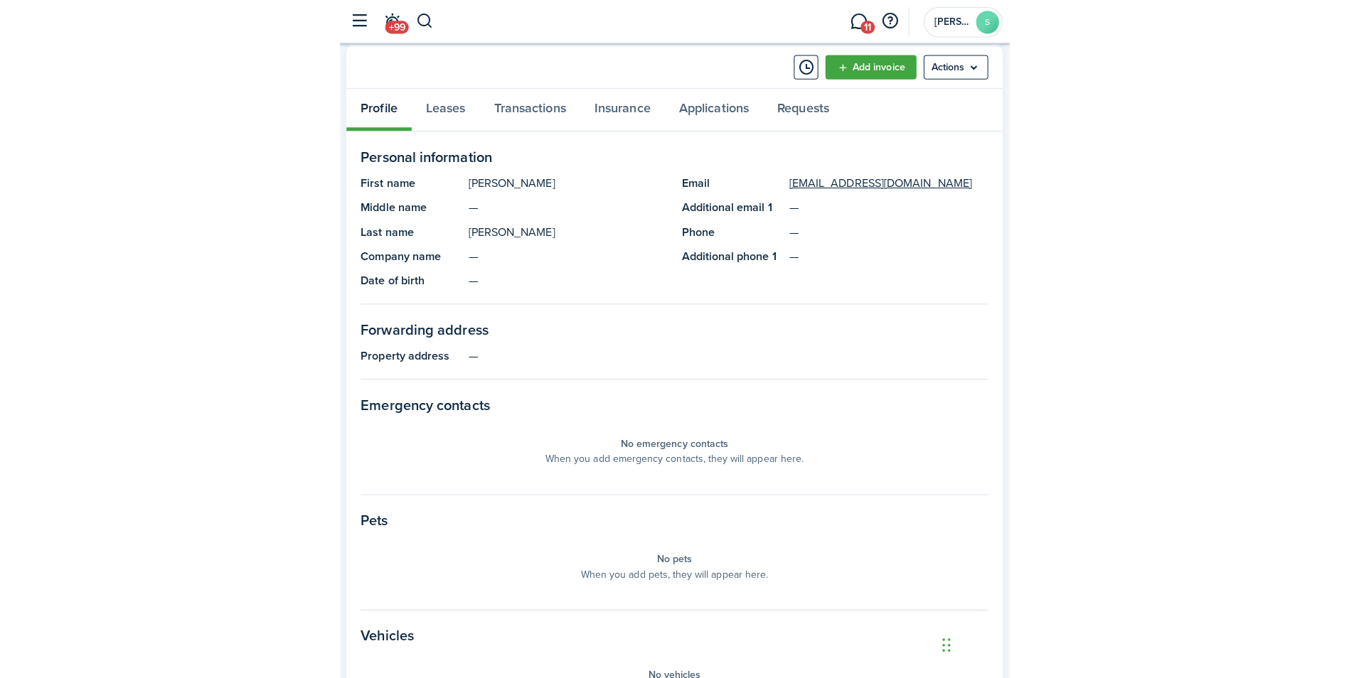
scroll to position [261, 0]
